Goal: Task Accomplishment & Management: Use online tool/utility

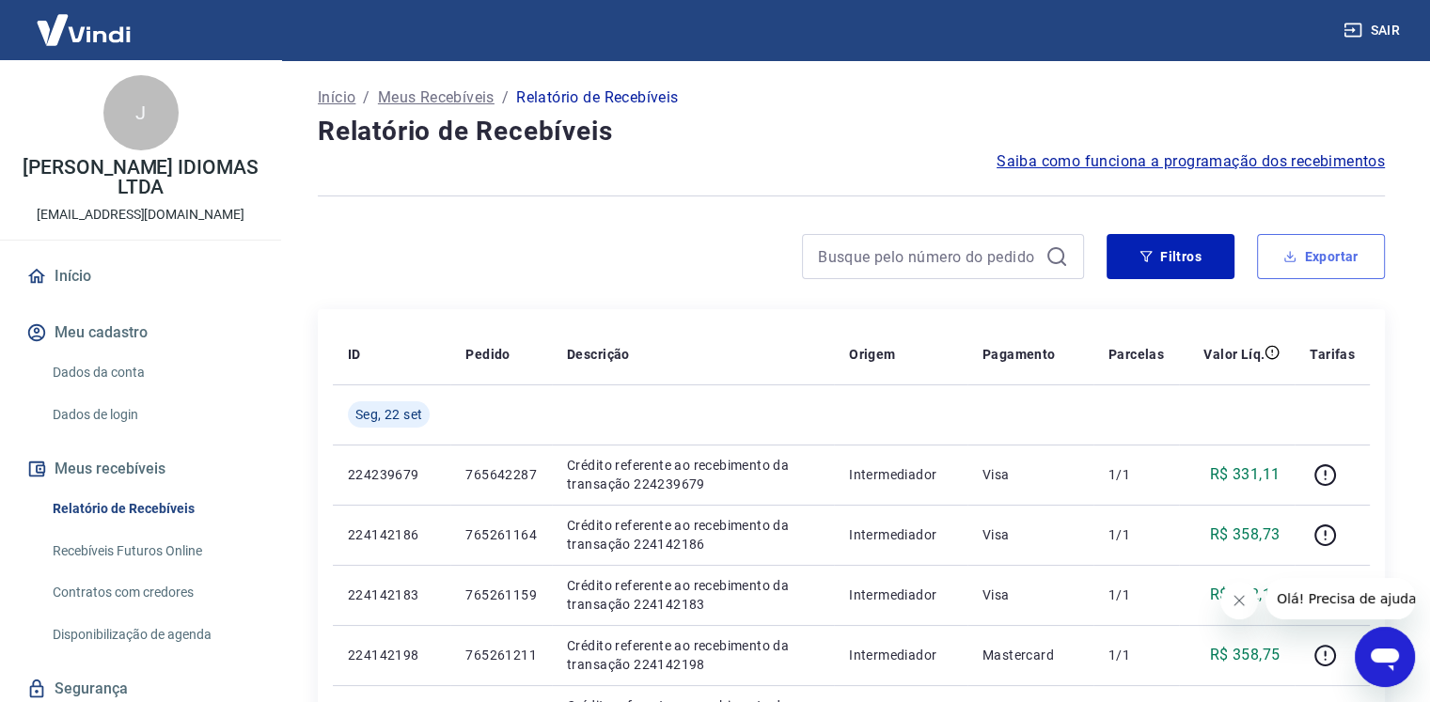
click at [1327, 253] on button "Exportar" at bounding box center [1321, 256] width 128 height 45
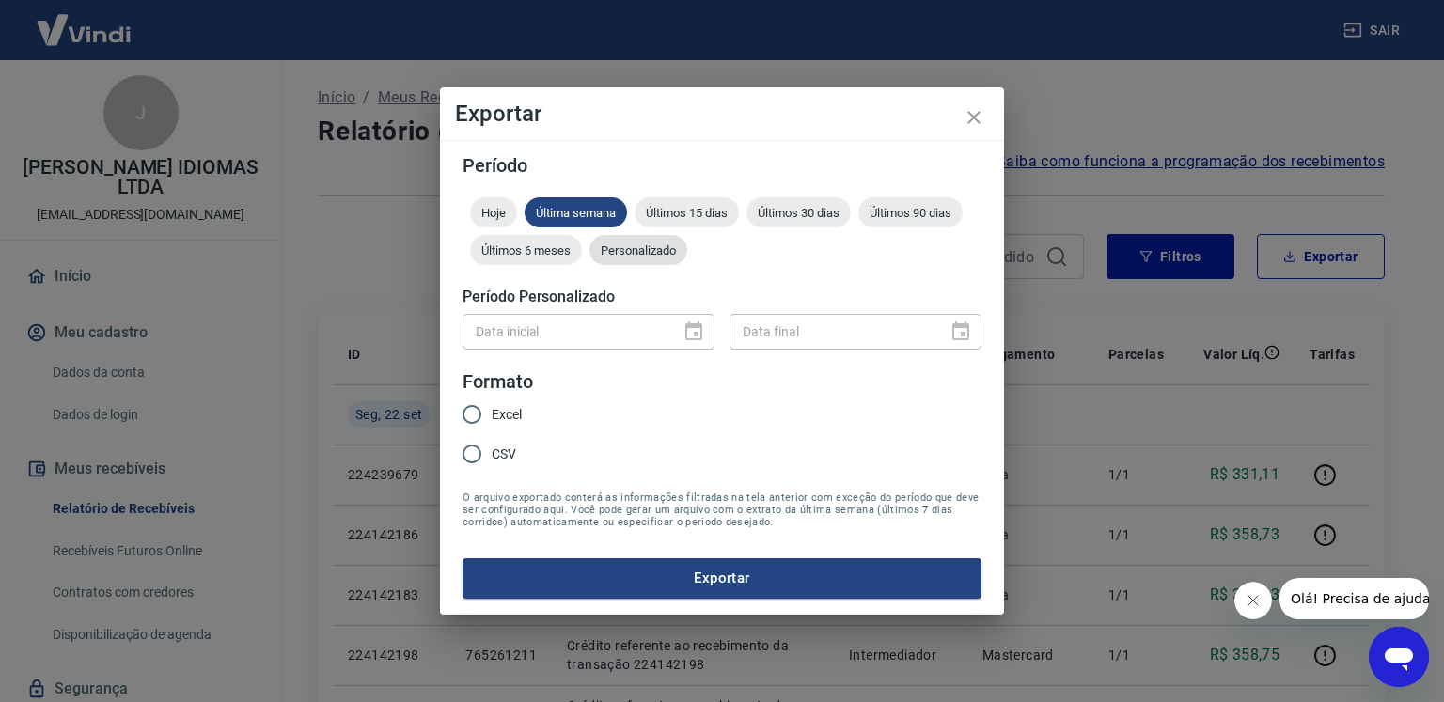
click at [643, 246] on span "Personalizado" at bounding box center [639, 251] width 98 height 14
click at [700, 337] on icon "Choose date" at bounding box center [694, 332] width 23 height 23
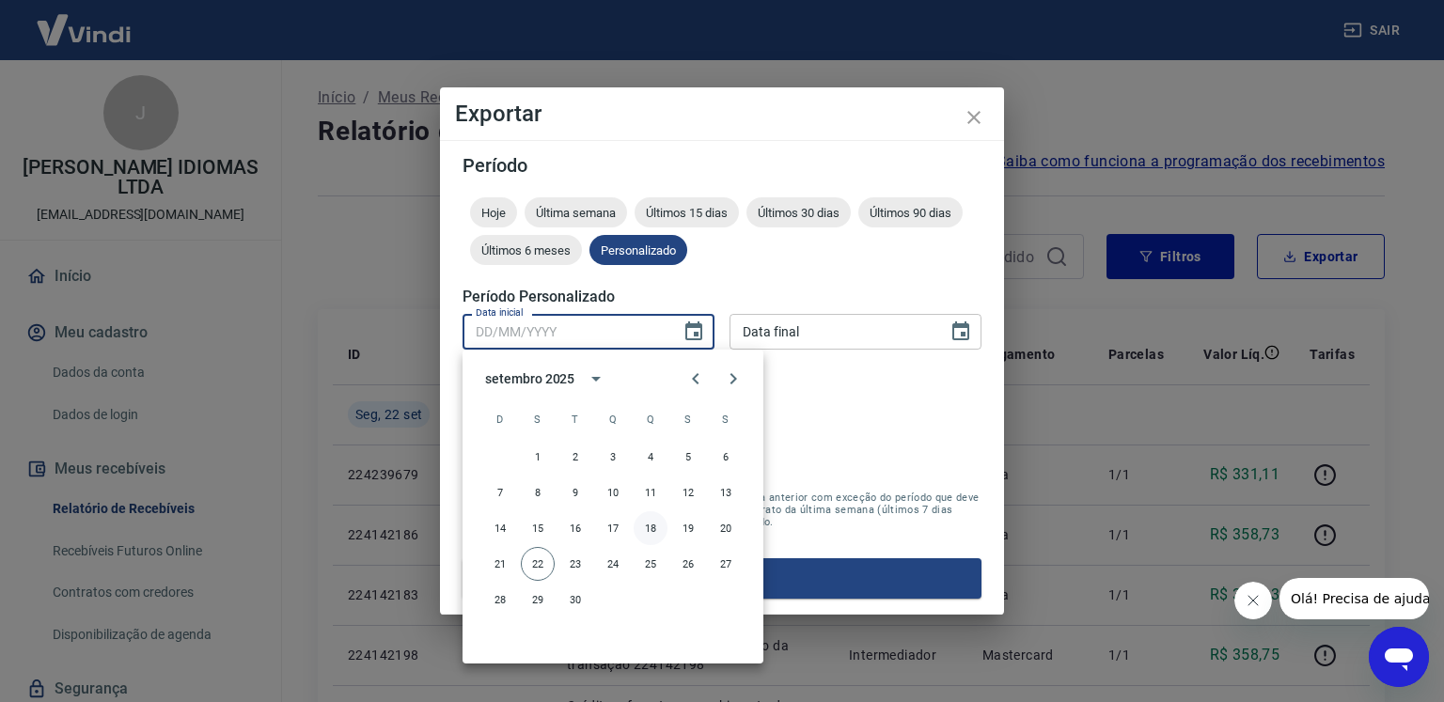
click at [648, 529] on button "18" at bounding box center [651, 529] width 34 height 34
type input "[DATE]"
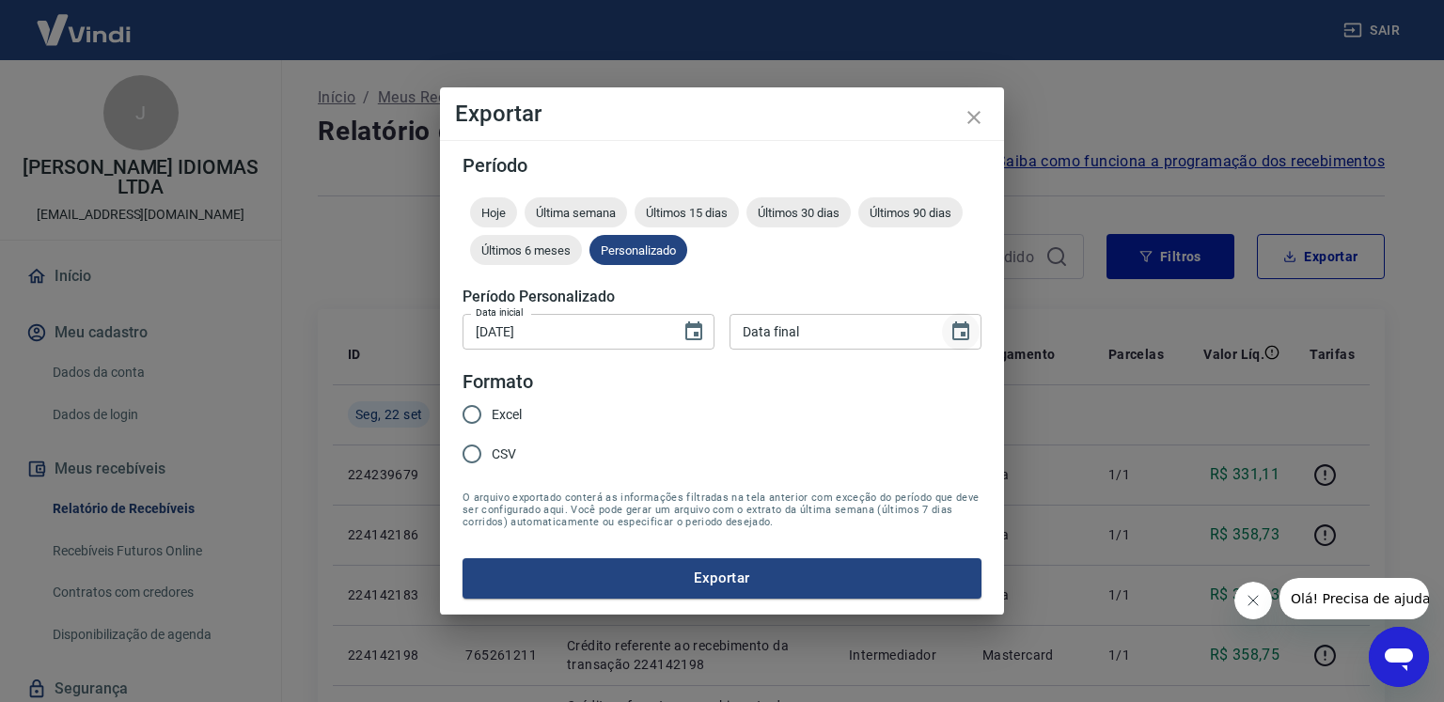
click at [963, 327] on icon "Choose date" at bounding box center [961, 331] width 17 height 19
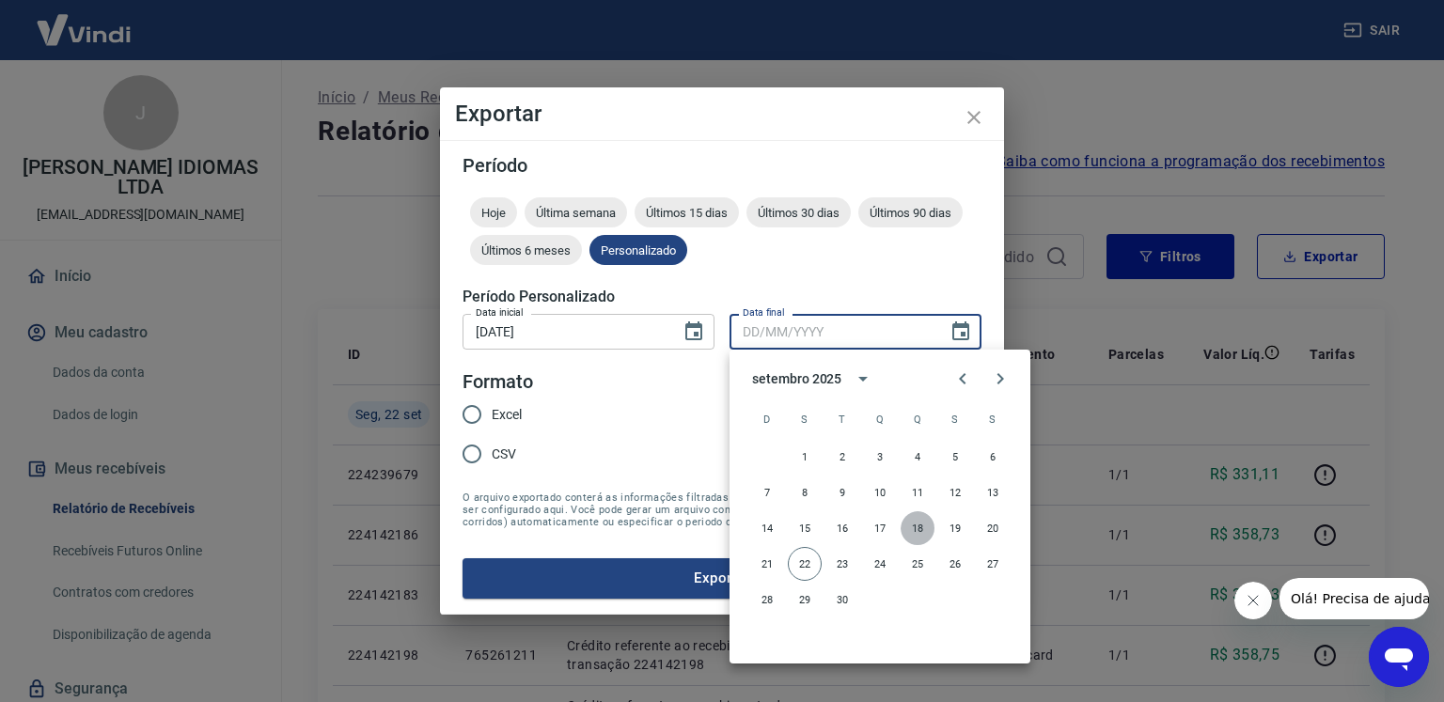
click at [921, 521] on button "18" at bounding box center [918, 529] width 34 height 34
type input "[DATE]"
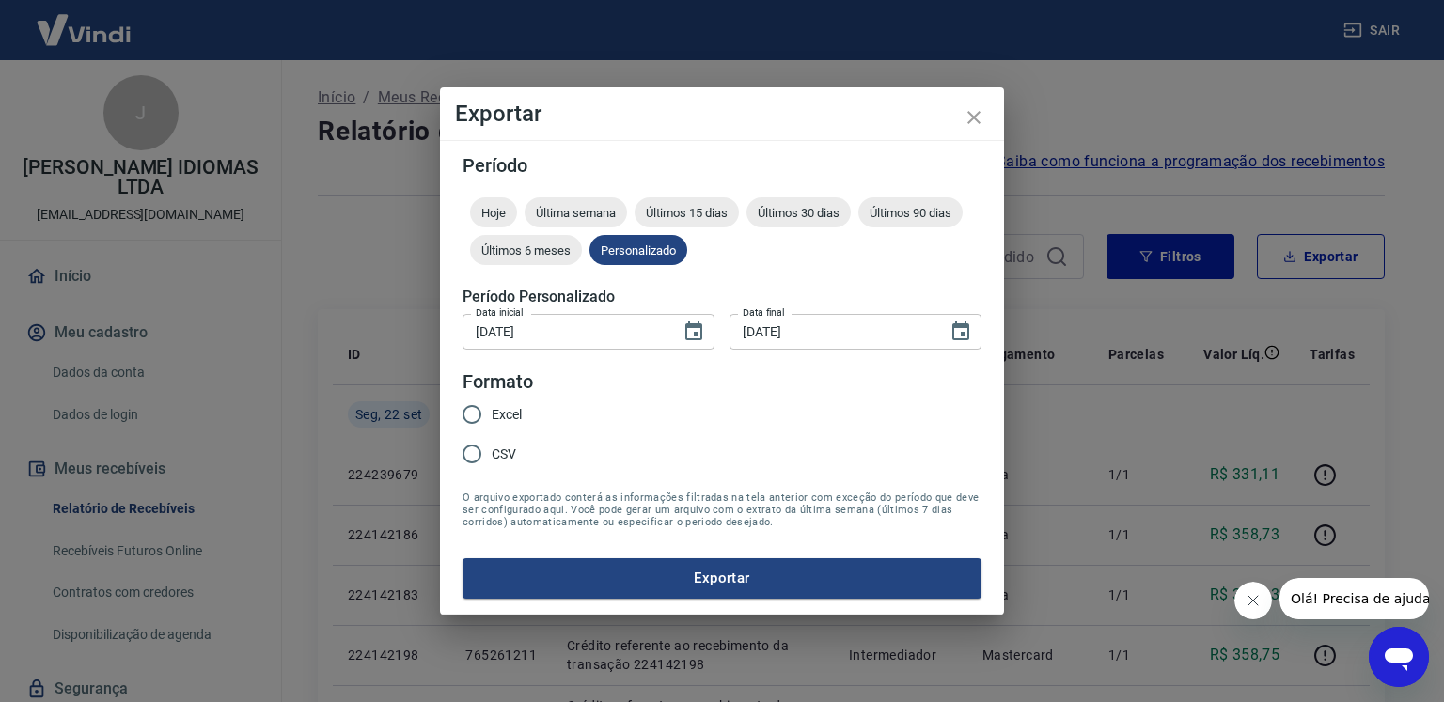
click at [504, 407] on span "Excel" at bounding box center [507, 415] width 30 height 20
click at [492, 407] on input "Excel" at bounding box center [471, 414] width 39 height 39
radio input "true"
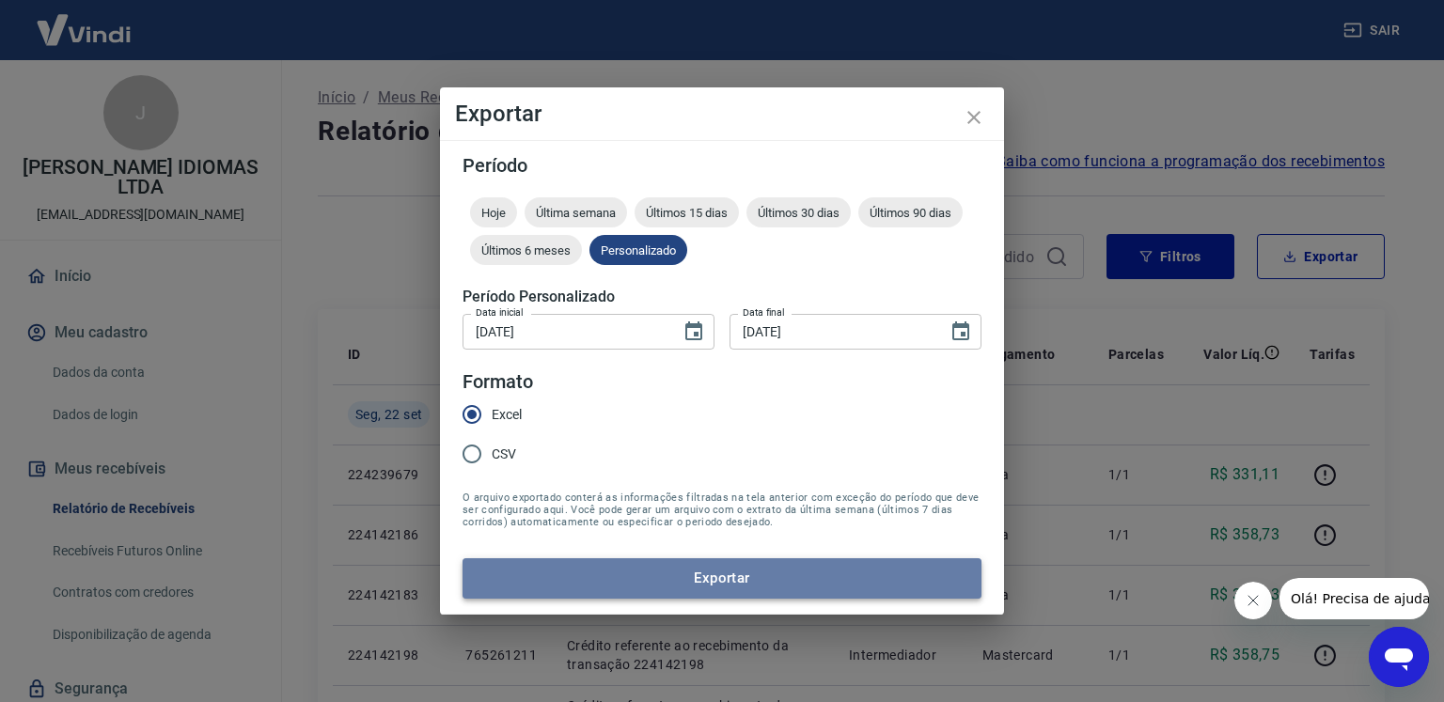
click at [725, 580] on button "Exportar" at bounding box center [722, 578] width 519 height 39
